Goal: Navigation & Orientation: Find specific page/section

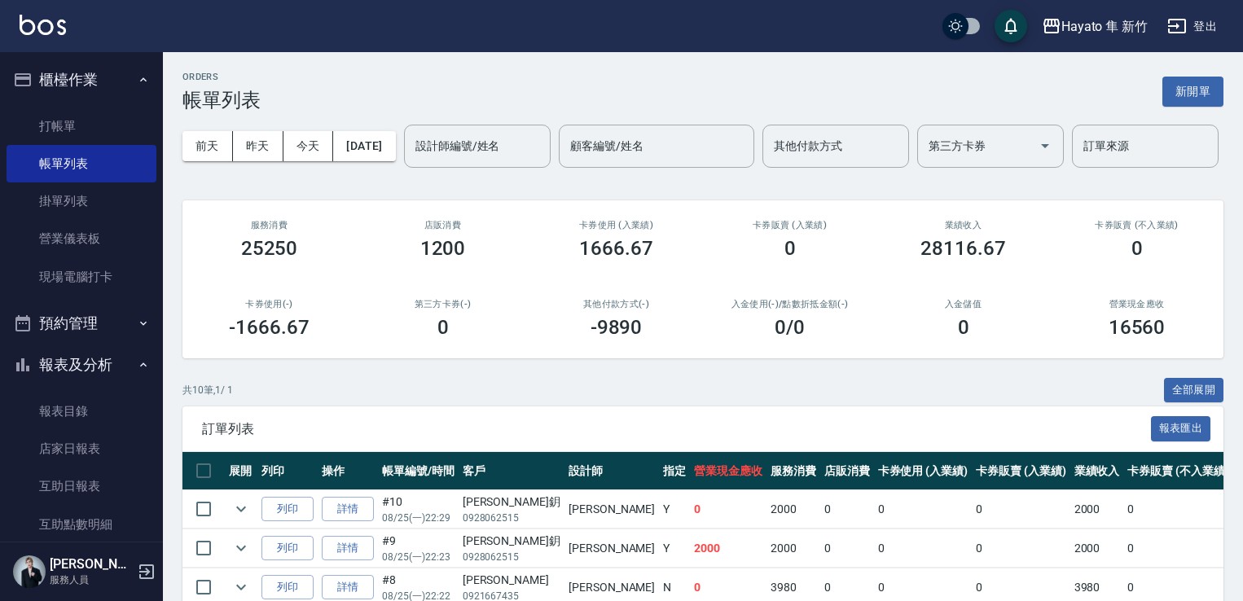
scroll to position [163, 0]
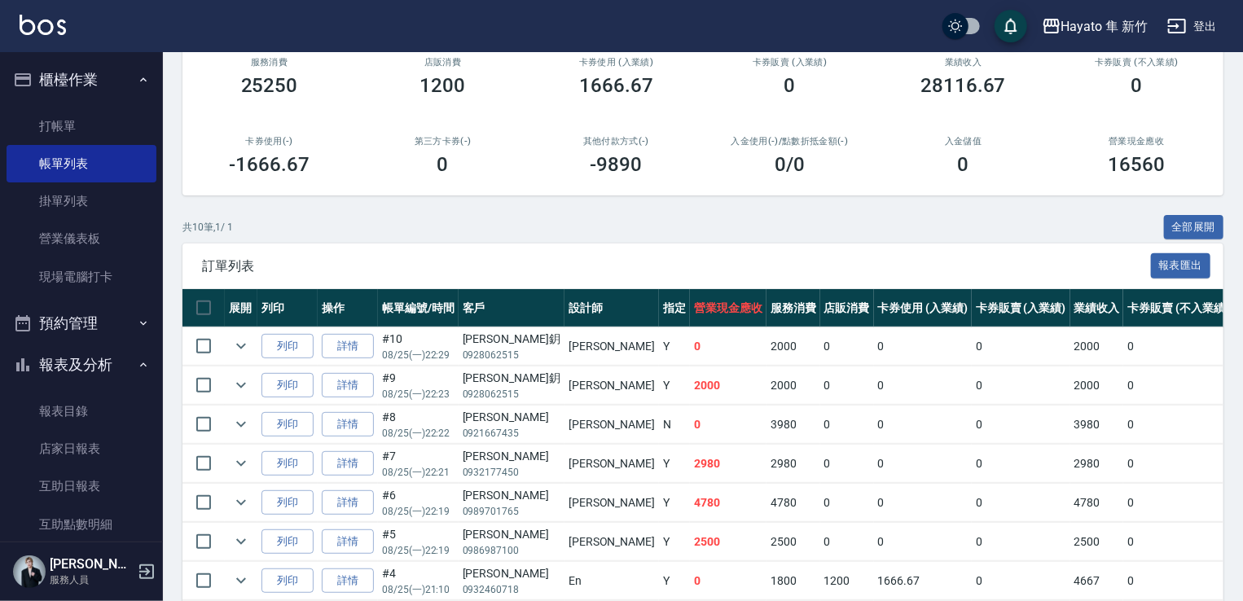
drag, startPoint x: 888, startPoint y: 276, endPoint x: 845, endPoint y: 288, distance: 44.7
click at [886, 240] on div "共 10 筆, 1 / 1 全部展開" at bounding box center [702, 227] width 1041 height 25
click at [73, 235] on link "營業儀表板" at bounding box center [82, 238] width 150 height 37
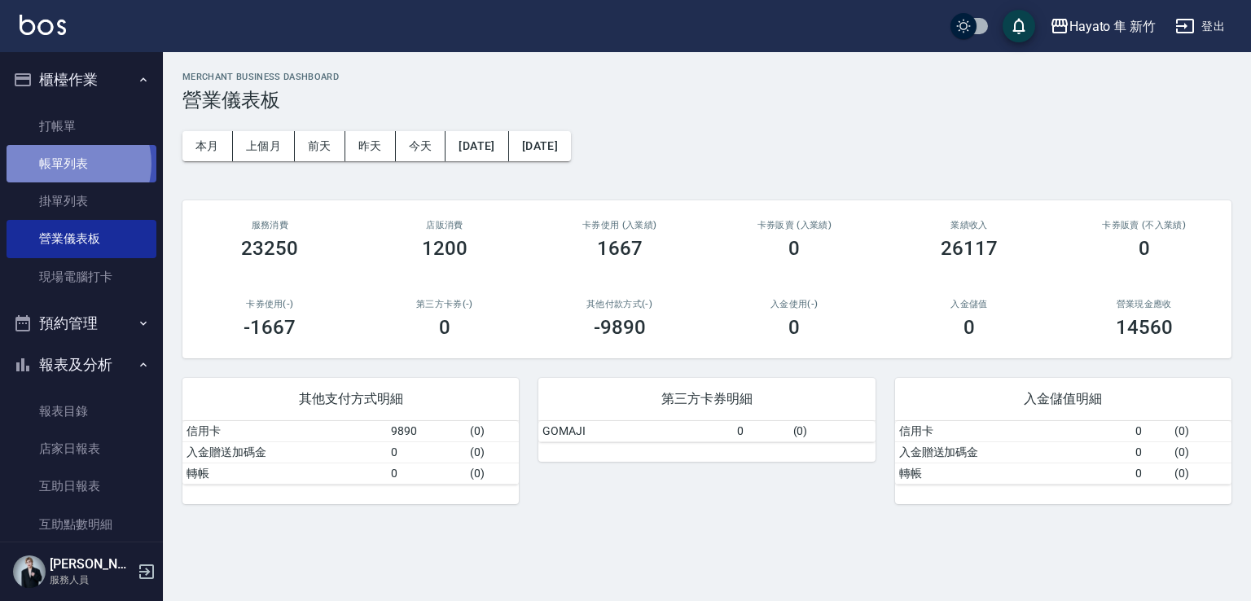
click at [72, 164] on link "帳單列表" at bounding box center [82, 163] width 150 height 37
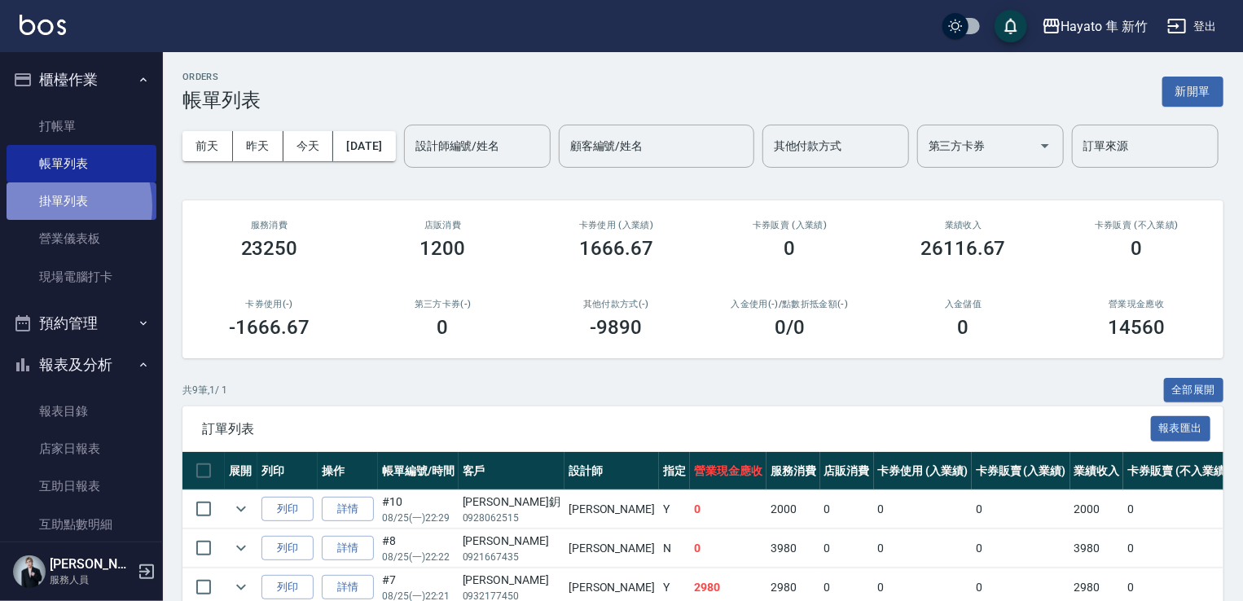
click at [52, 206] on link "掛單列表" at bounding box center [82, 200] width 150 height 37
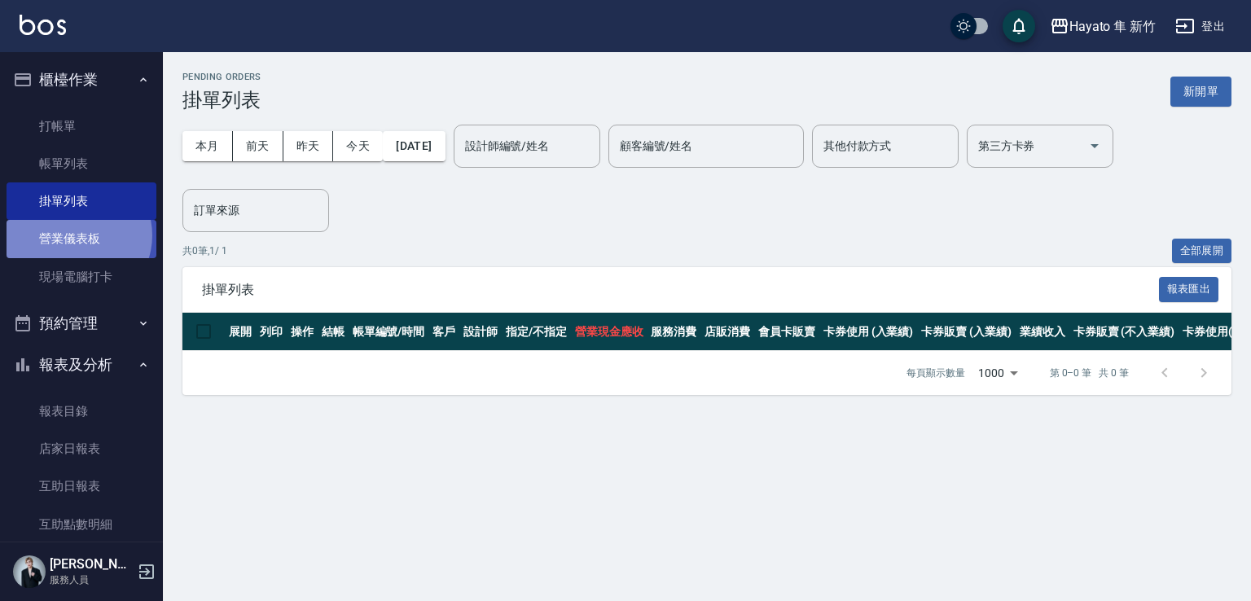
click at [75, 235] on link "營業儀表板" at bounding box center [82, 238] width 150 height 37
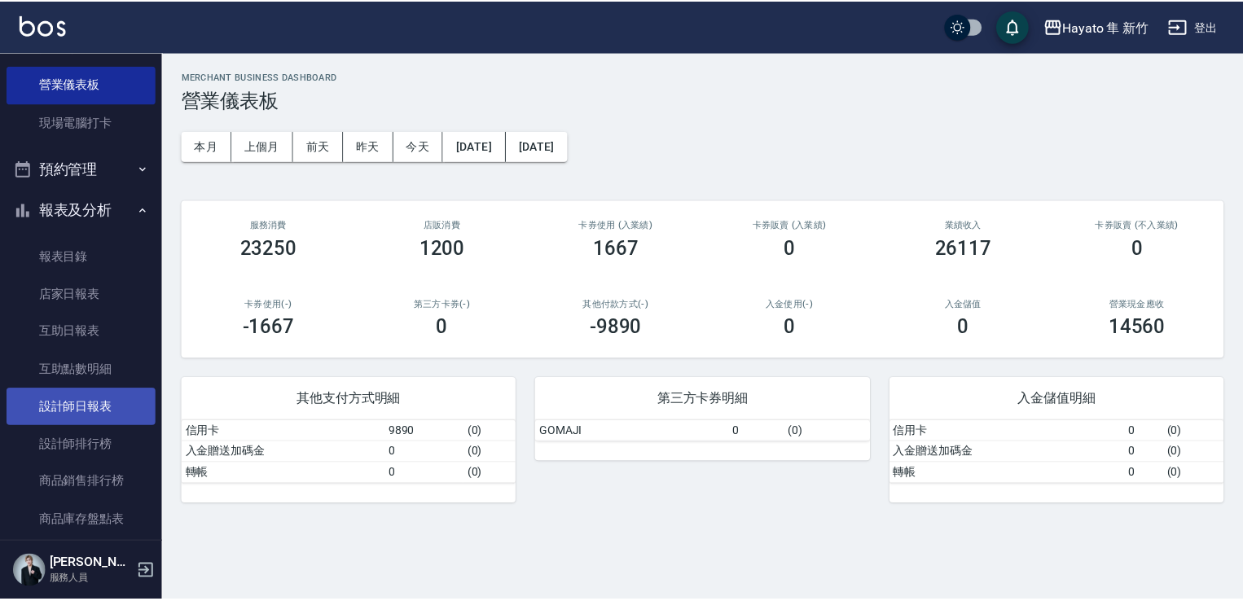
scroll to position [163, 0]
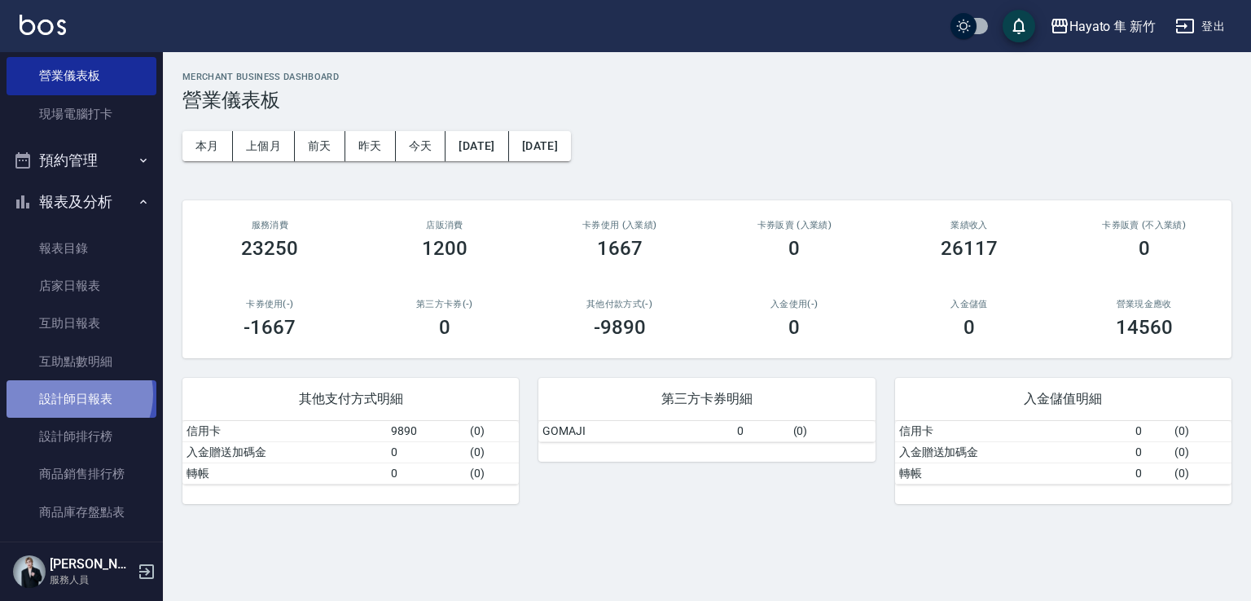
click at [75, 394] on link "設計師日報表" at bounding box center [82, 398] width 150 height 37
